Goal: Check status: Check status

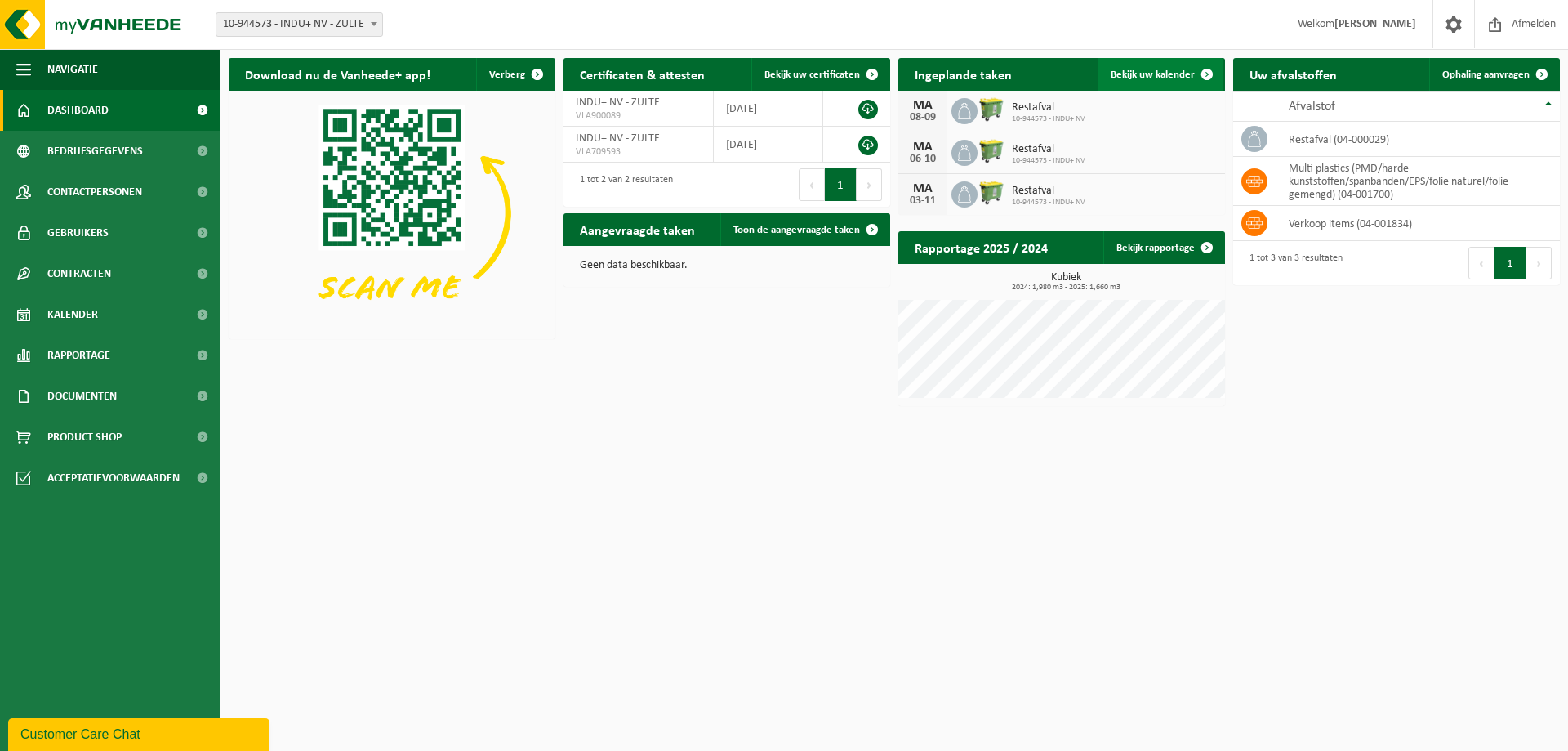
click at [1159, 76] on span "Bekijk uw kalender" at bounding box center [1153, 75] width 84 height 11
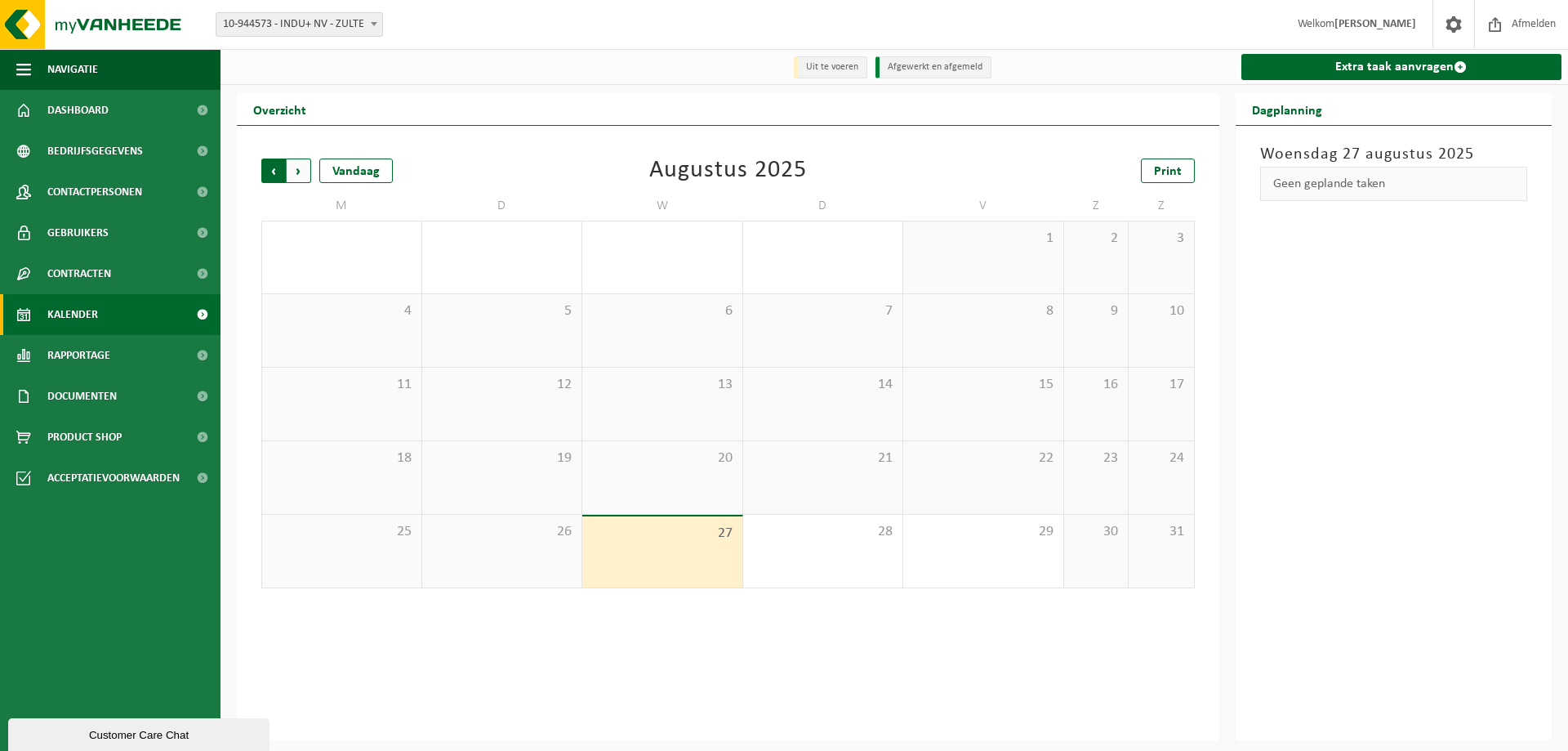
click at [297, 167] on span "Volgende" at bounding box center [298, 170] width 24 height 24
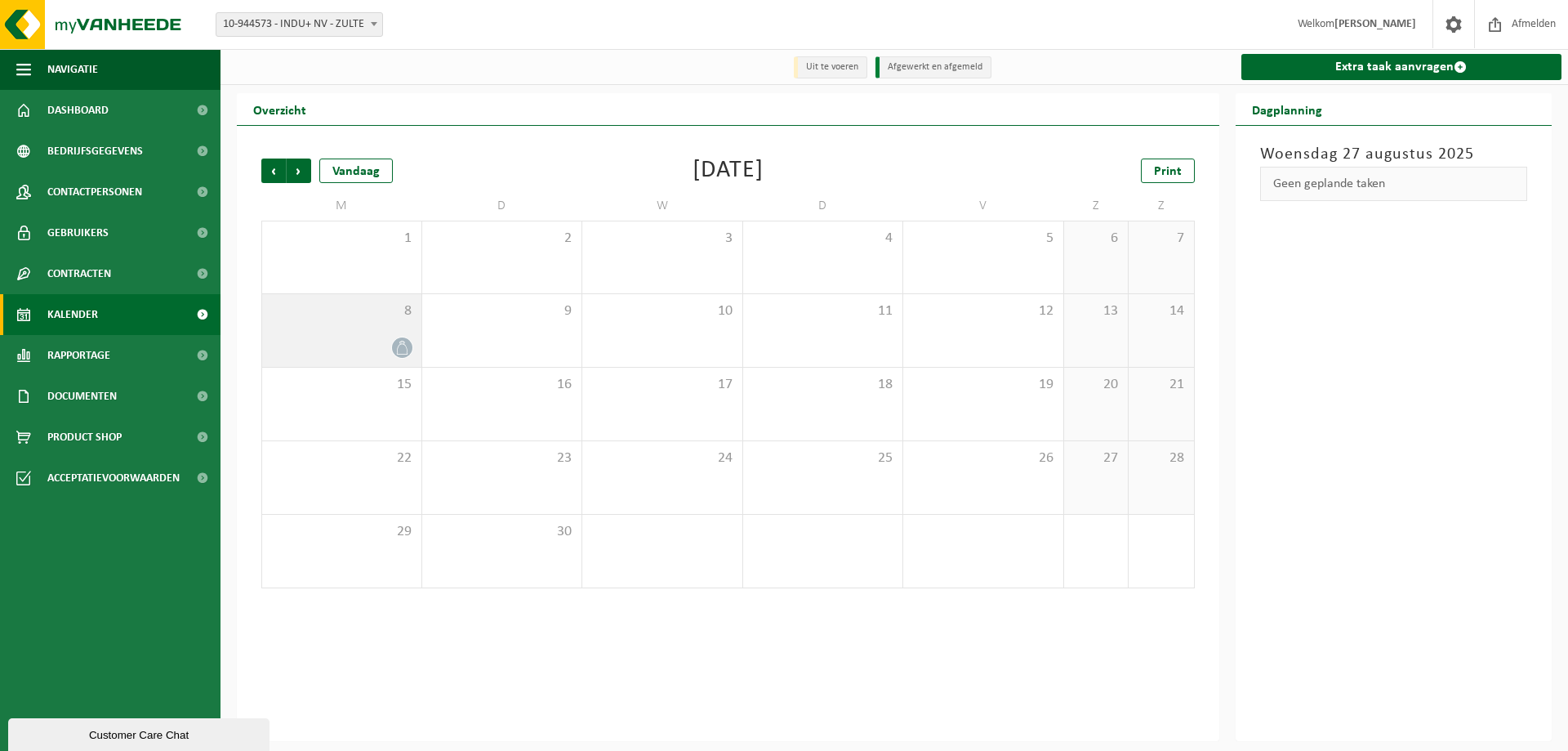
click at [398, 349] on icon at bounding box center [402, 347] width 14 height 14
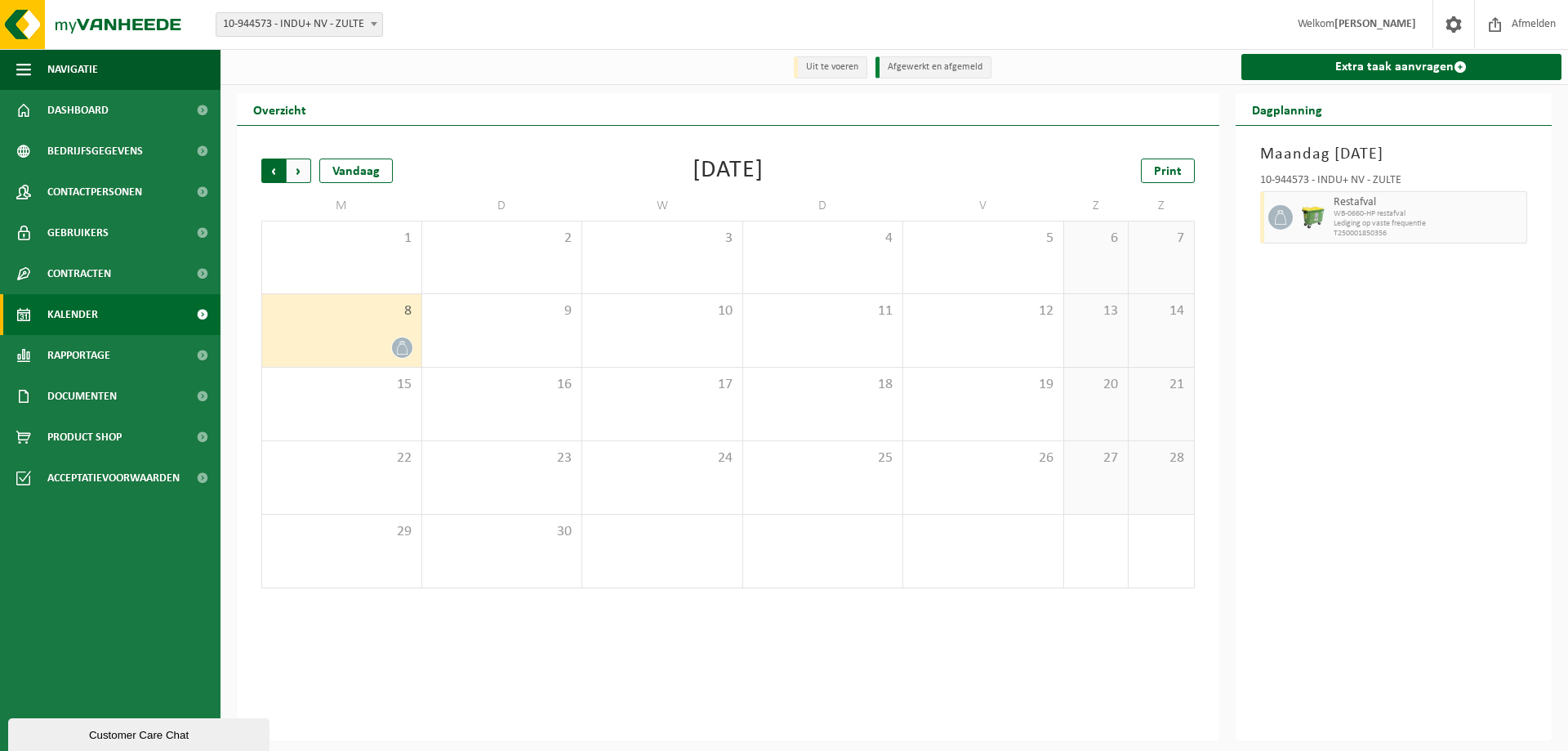
click at [296, 175] on span "Volgende" at bounding box center [298, 170] width 24 height 24
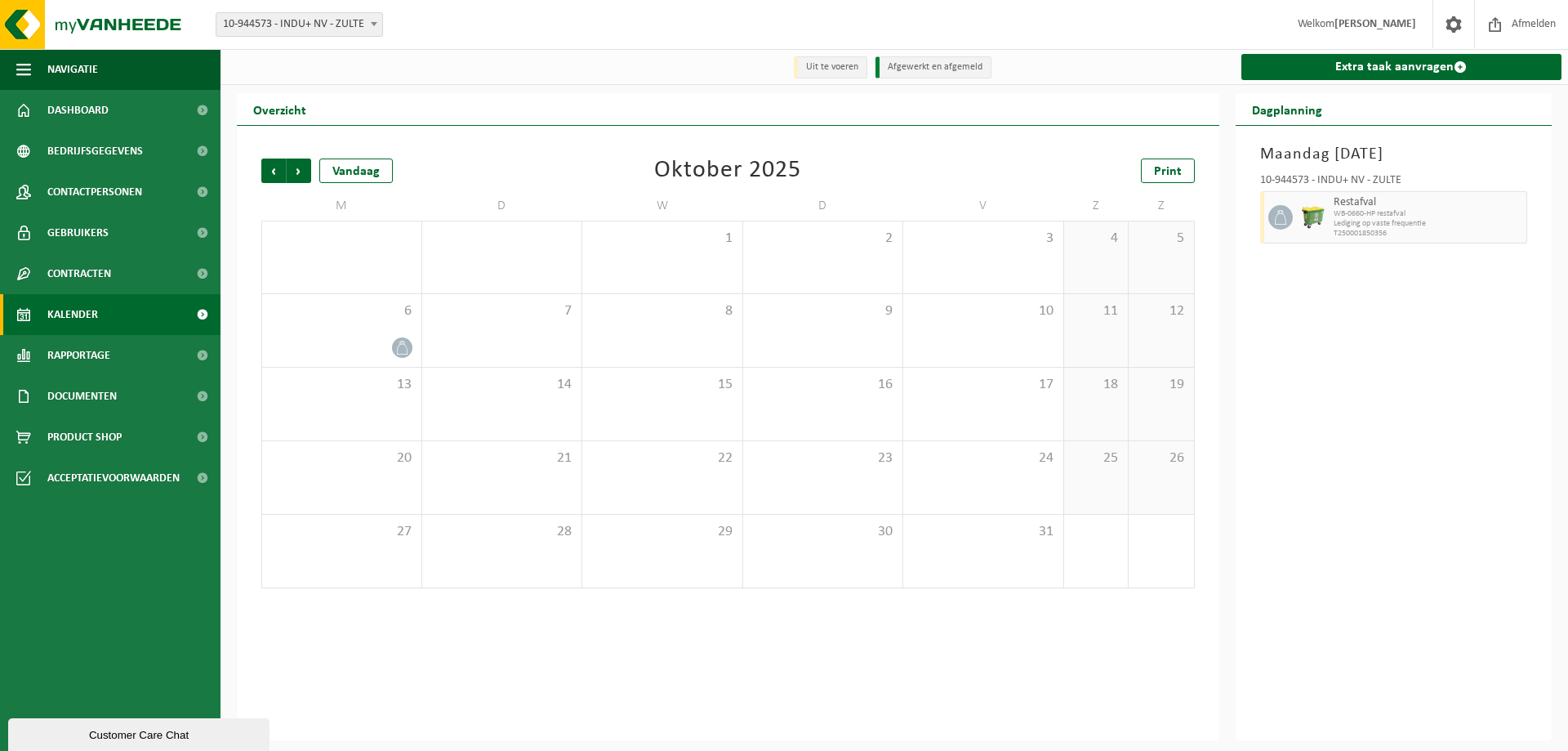
click at [296, 175] on span "Volgende" at bounding box center [298, 170] width 24 height 24
click at [268, 170] on span "Vorige" at bounding box center [273, 170] width 24 height 24
